Goal: Transaction & Acquisition: Subscribe to service/newsletter

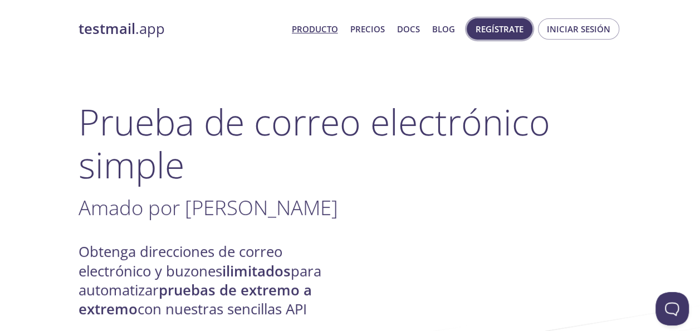
click at [500, 32] on span "Regístrate" at bounding box center [499, 29] width 48 height 14
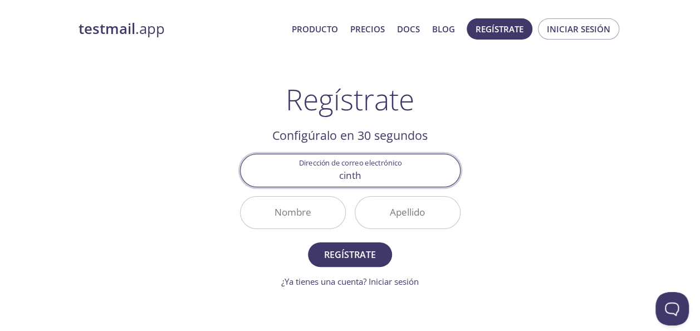
type input "[EMAIL_ADDRESS][DOMAIN_NAME]"
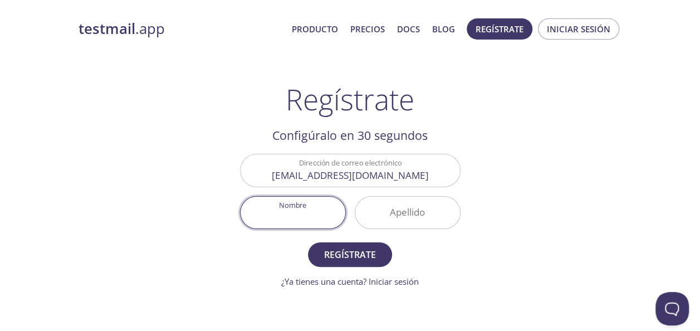
click at [312, 217] on input "Nombre" at bounding box center [292, 212] width 105 height 32
type input "[PERSON_NAME]"
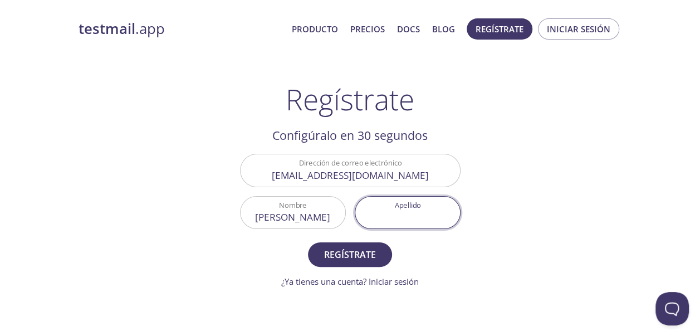
click at [424, 219] on input "Apellido" at bounding box center [407, 212] width 105 height 32
type input "[PERSON_NAME]"
click at [362, 259] on span "Regístrate" at bounding box center [349, 255] width 59 height 16
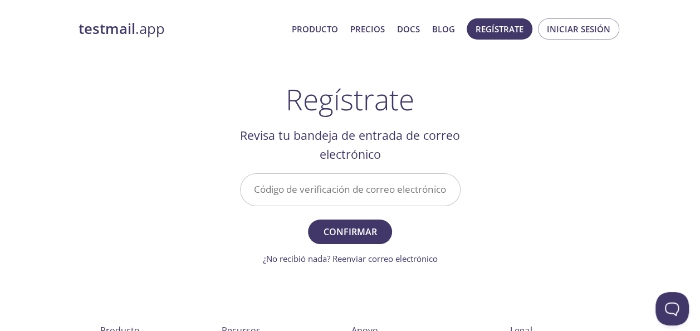
click at [416, 186] on input "Código de verificación de correo electrónico" at bounding box center [349, 190] width 219 height 32
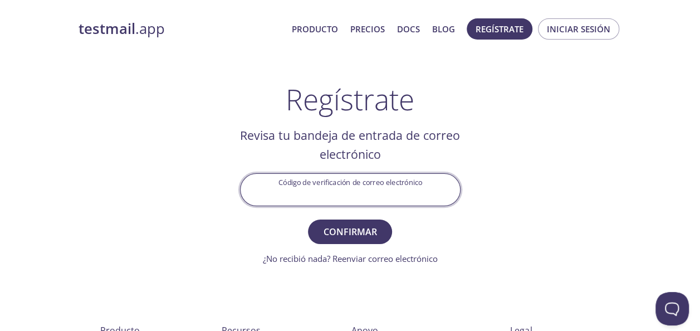
paste input "W1B4XPM"
type input "W1B4XPM"
click at [354, 229] on span "Confirmar" at bounding box center [349, 232] width 59 height 16
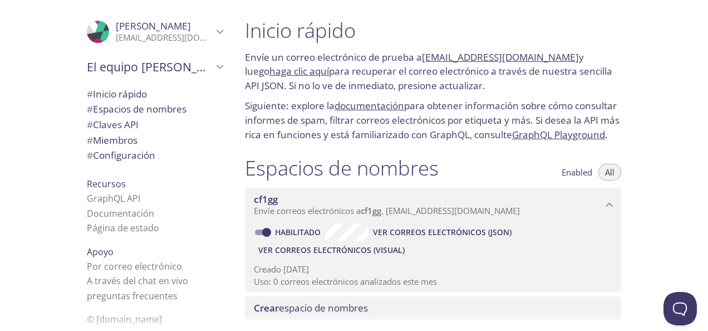
click at [498, 56] on link "[EMAIL_ADDRESS][DOMAIN_NAME]" at bounding box center [500, 57] width 157 height 13
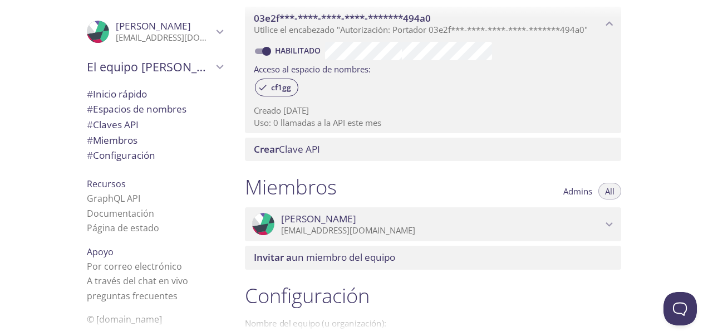
scroll to position [370, 0]
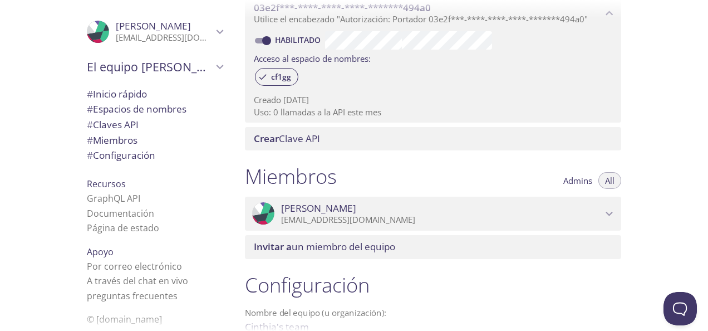
click at [606, 221] on icon "Cinthia Araujo" at bounding box center [609, 214] width 14 height 14
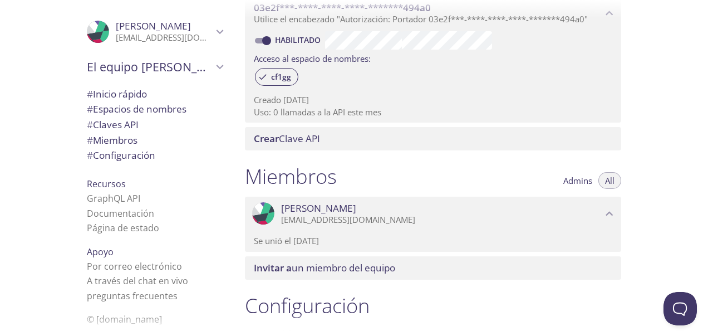
click at [605, 221] on icon "Cinthia Araujo" at bounding box center [609, 214] width 14 height 14
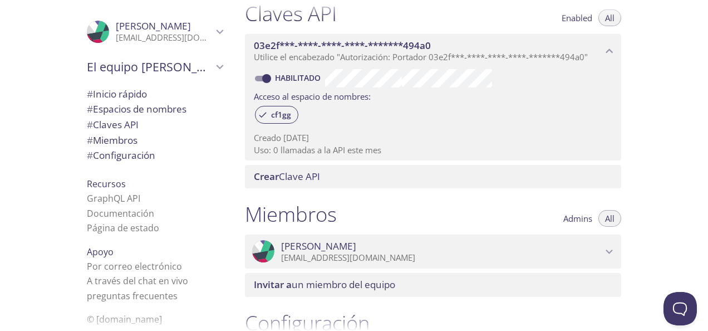
scroll to position [285, 0]
